Goal: Transaction & Acquisition: Purchase product/service

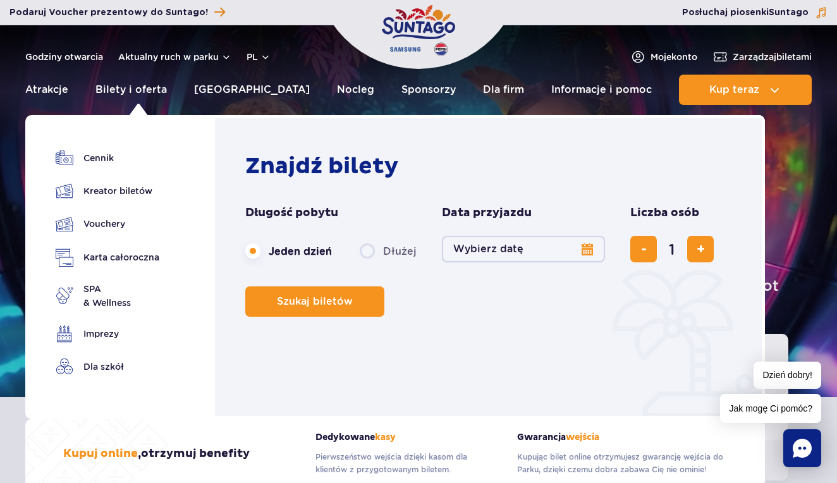
click at [98, 234] on ul "Cennik Kreator biletów Vouchery Karta całoroczna SPA" at bounding box center [108, 269] width 104 height 241
click at [99, 220] on link "Vouchery" at bounding box center [108, 224] width 104 height 18
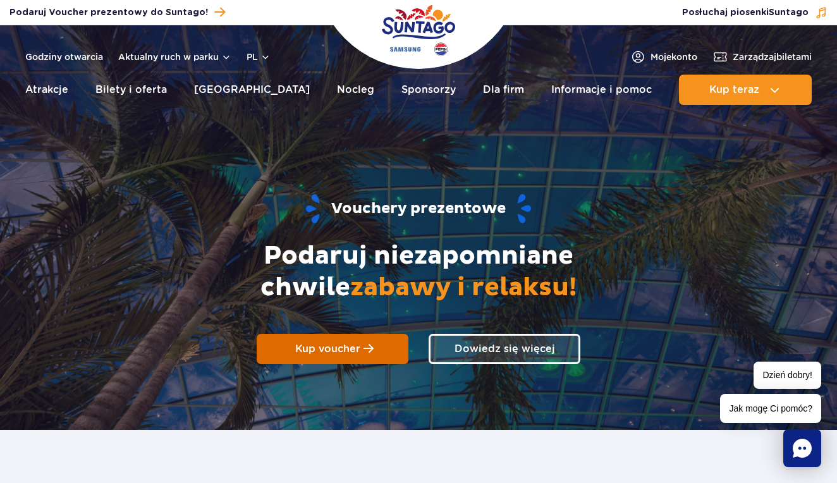
click at [318, 353] on span "Kup voucher" at bounding box center [327, 348] width 65 height 12
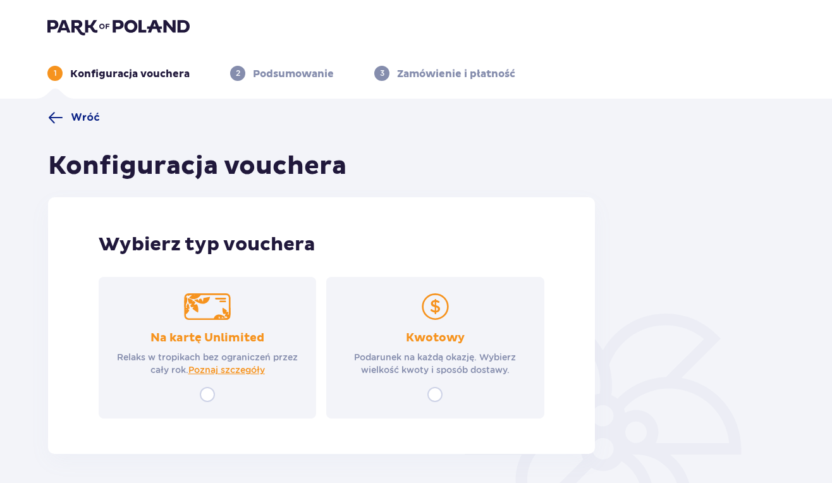
click at [207, 393] on input "radio" at bounding box center [207, 394] width 15 height 15
radio input "true"
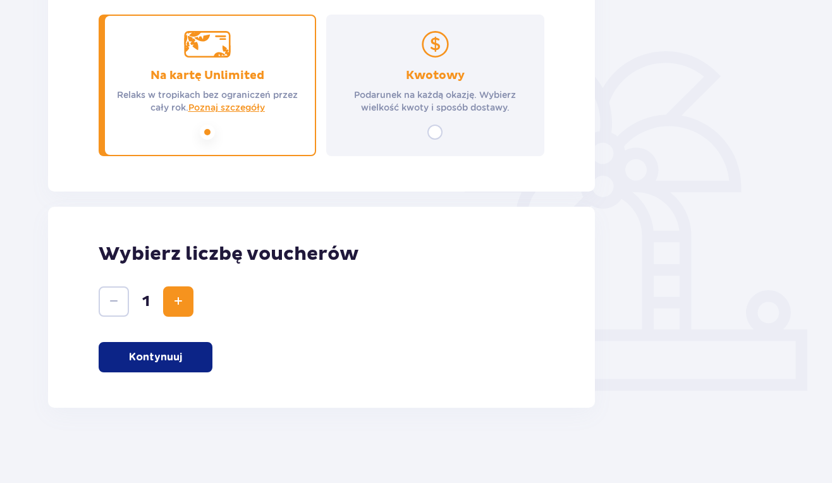
scroll to position [263, 0]
click at [169, 365] on button "Kontynuuj" at bounding box center [156, 356] width 114 height 30
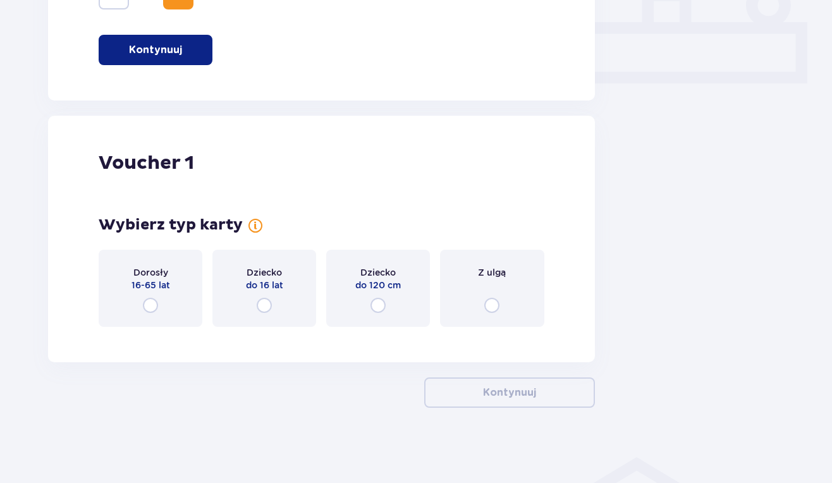
scroll to position [570, 0]
click at [150, 314] on div "Dorosły 16-65 lat" at bounding box center [151, 287] width 104 height 77
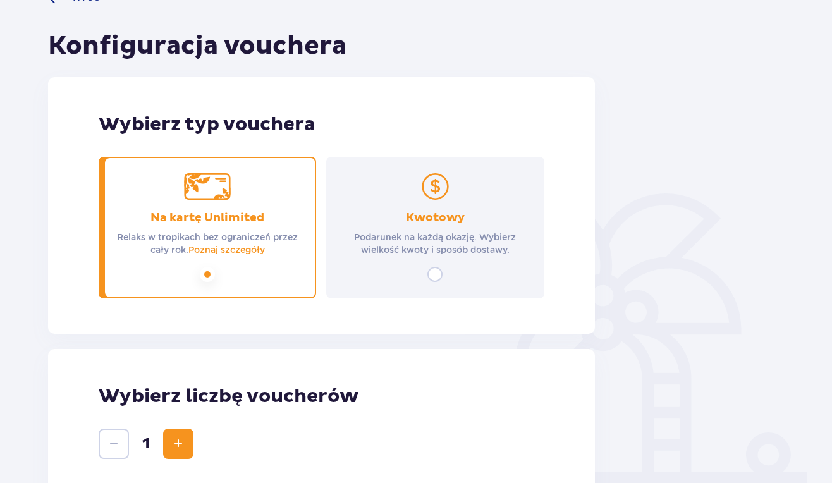
scroll to position [-1, 0]
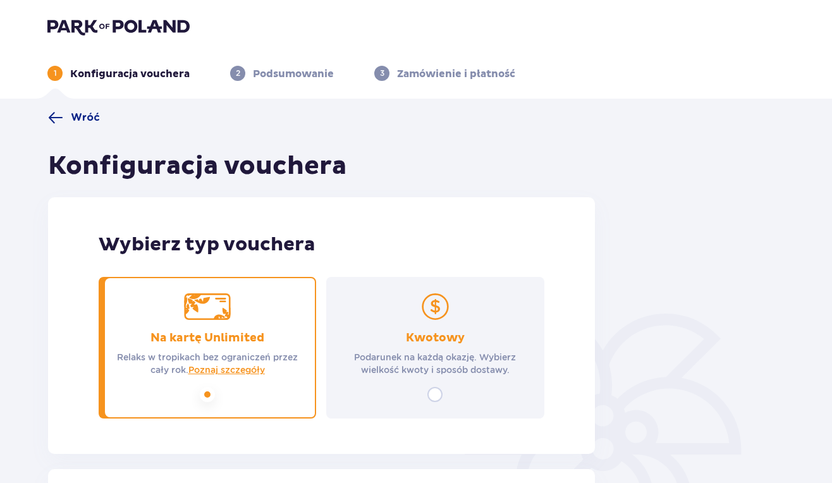
click at [433, 396] on input "radio" at bounding box center [434, 394] width 15 height 15
radio input "true"
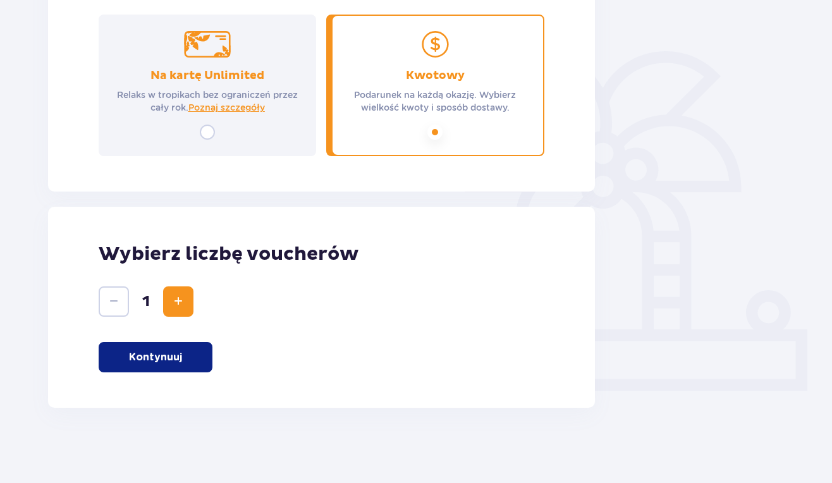
scroll to position [263, 0]
click at [190, 358] on button "Kontynuuj" at bounding box center [156, 356] width 114 height 30
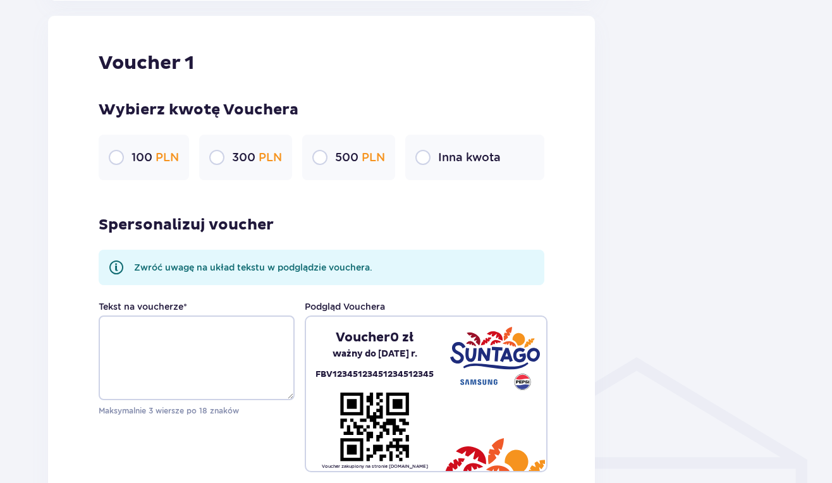
scroll to position [670, 0]
click at [243, 162] on p "300 PLN" at bounding box center [257, 156] width 50 height 15
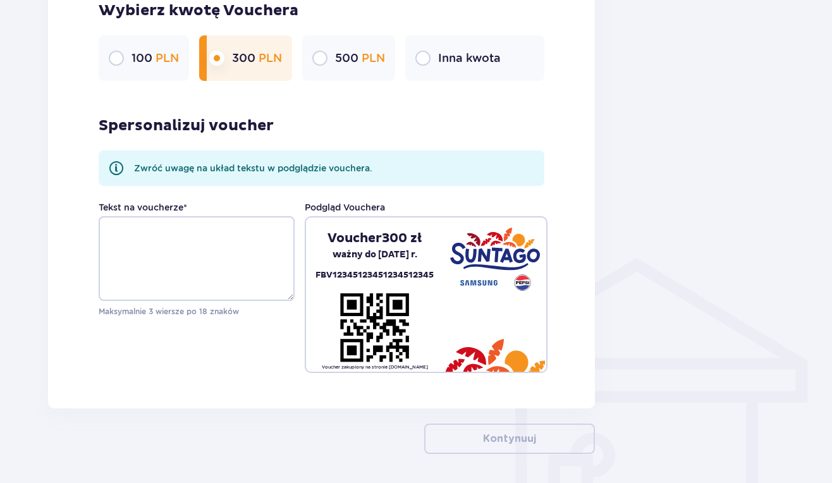
scroll to position [782, 0]
